Goal: Check status: Check status

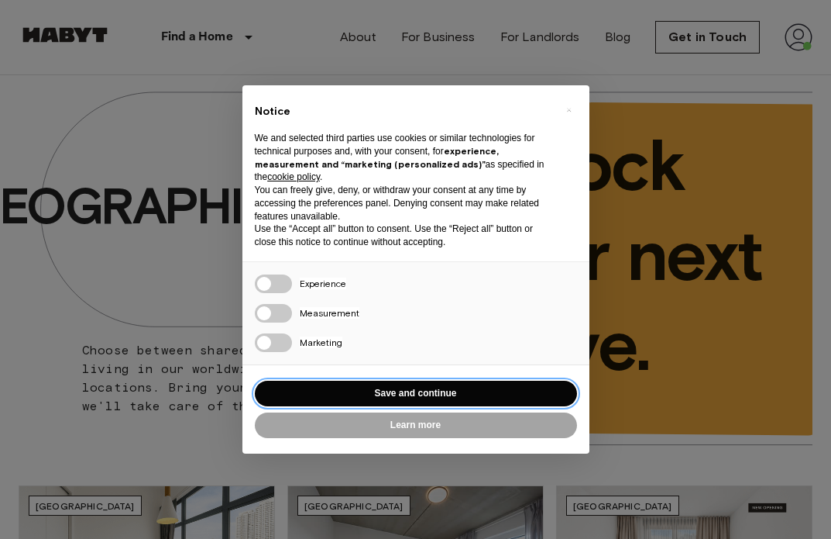
click at [431, 385] on button "Save and continue" at bounding box center [416, 393] width 322 height 26
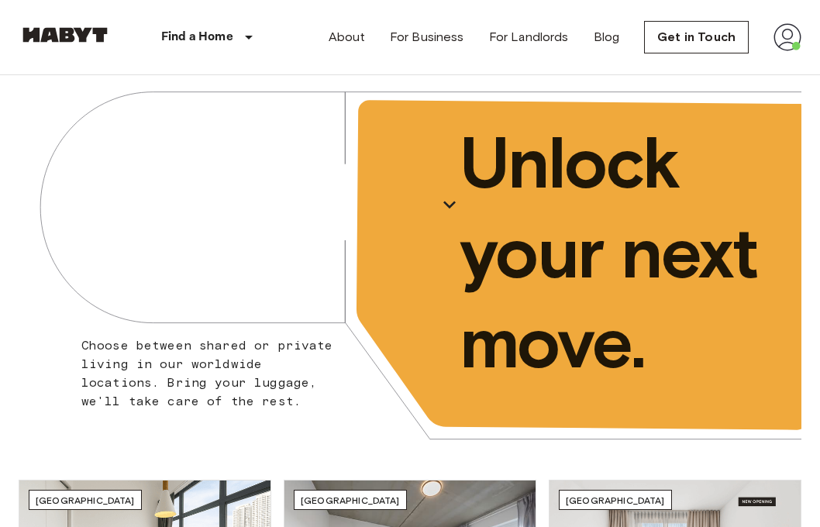
click at [783, 42] on img at bounding box center [787, 37] width 28 height 28
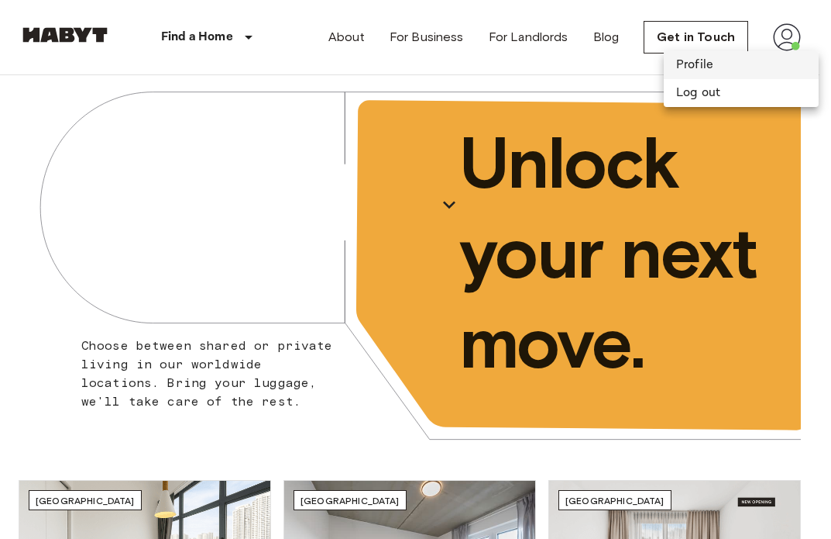
click at [737, 58] on li "Profile" at bounding box center [741, 65] width 155 height 28
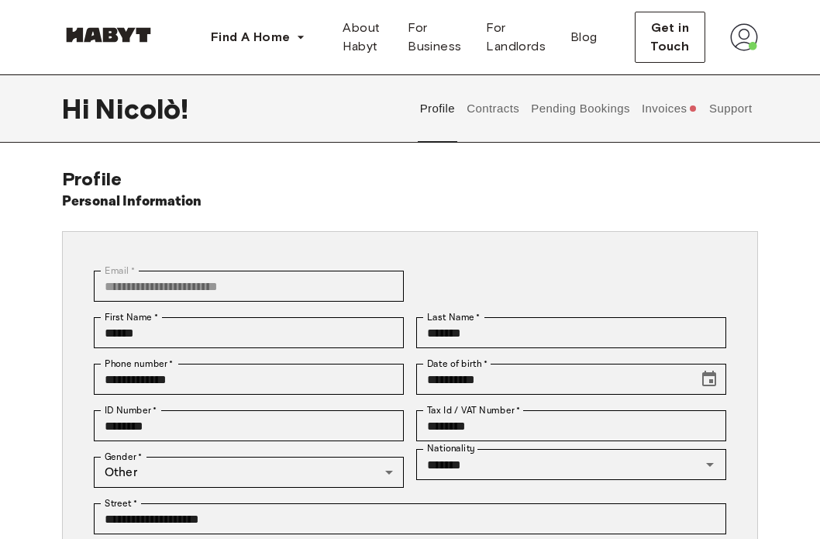
click at [658, 103] on button "Invoices" at bounding box center [669, 108] width 60 height 68
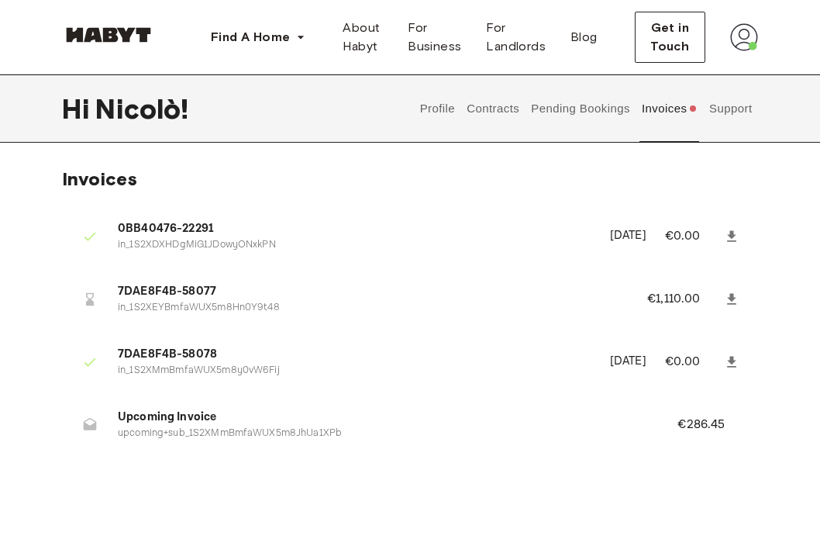
click at [586, 117] on button "Pending Bookings" at bounding box center [580, 108] width 103 height 68
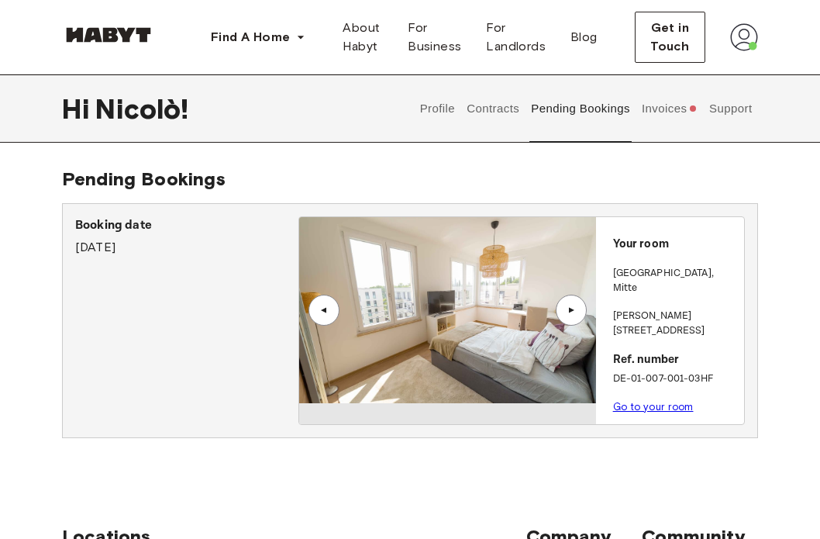
click at [637, 401] on link "Go to your room" at bounding box center [653, 407] width 81 height 12
